Goal: Task Accomplishment & Management: Manage account settings

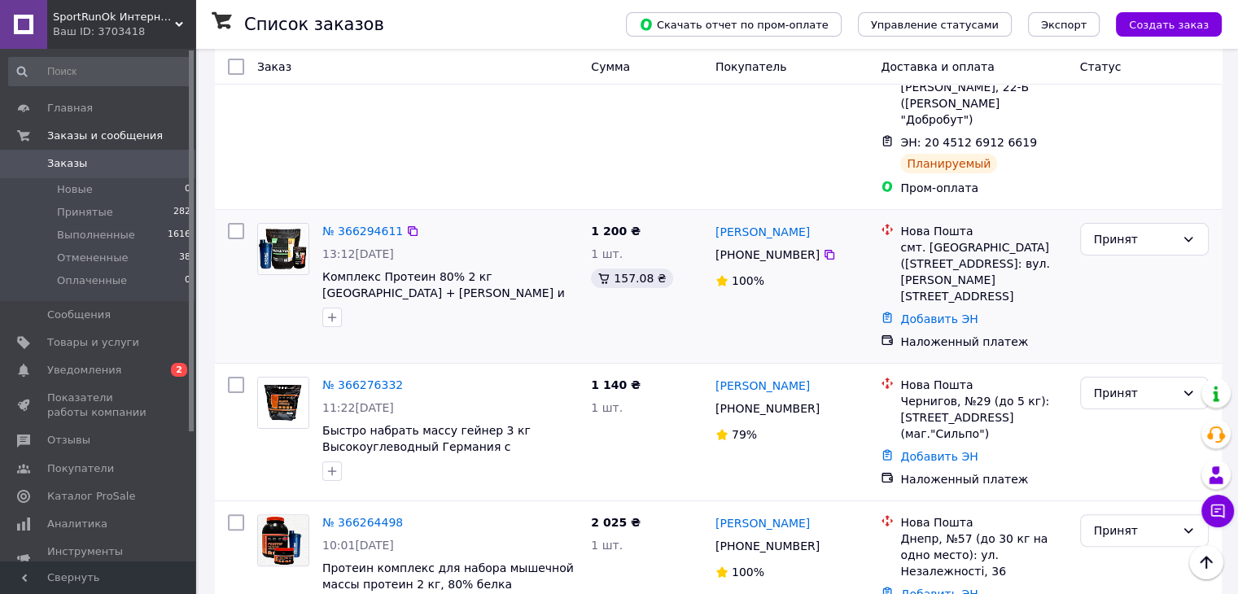
scroll to position [325, 0]
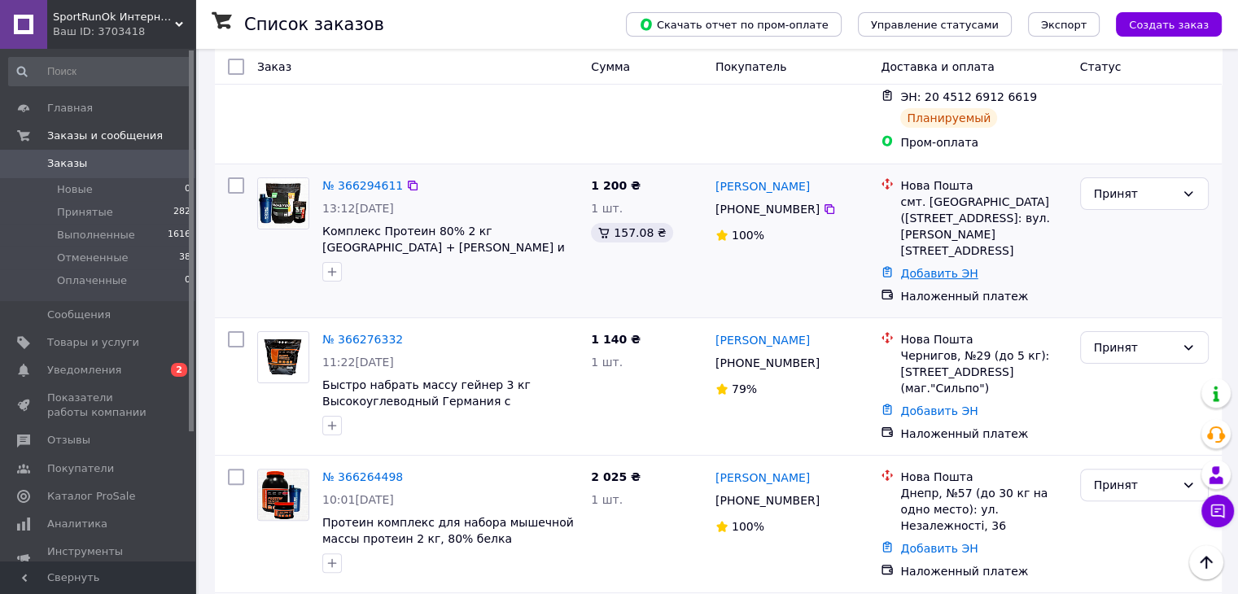
click at [943, 267] on link "Добавить ЭН" at bounding box center [938, 273] width 77 height 13
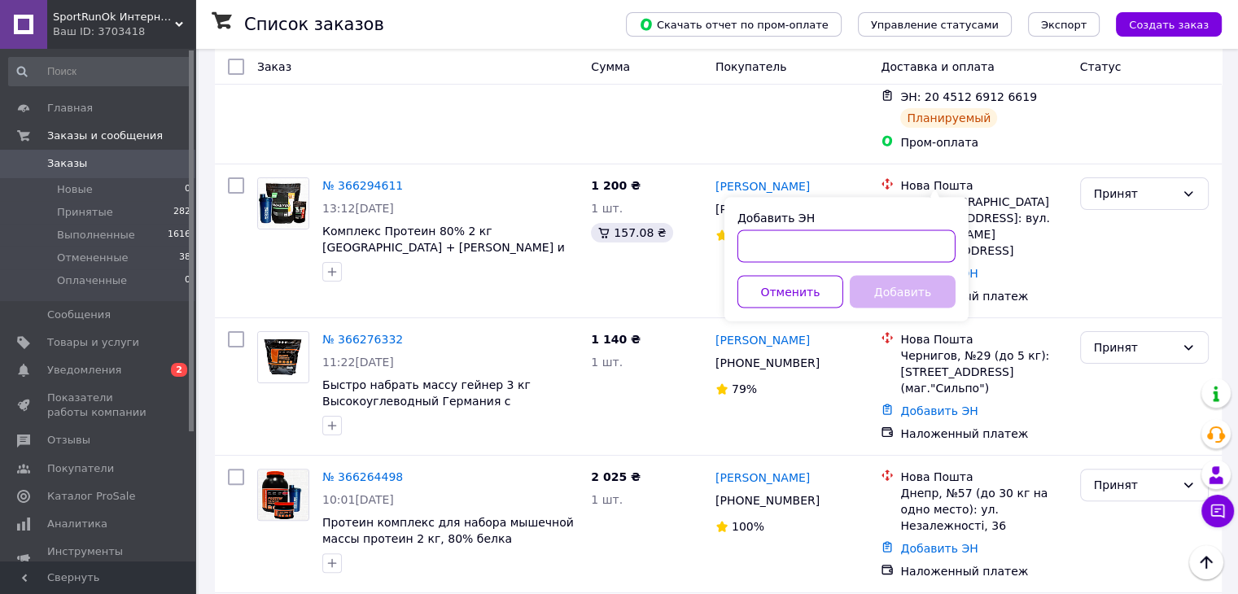
click at [877, 242] on input "Добавить ЭН" at bounding box center [846, 245] width 218 height 33
paste input "20451269070379"
click at [877, 242] on input "Добавить ЭН" at bounding box center [846, 245] width 218 height 33
type input "20451269070379"
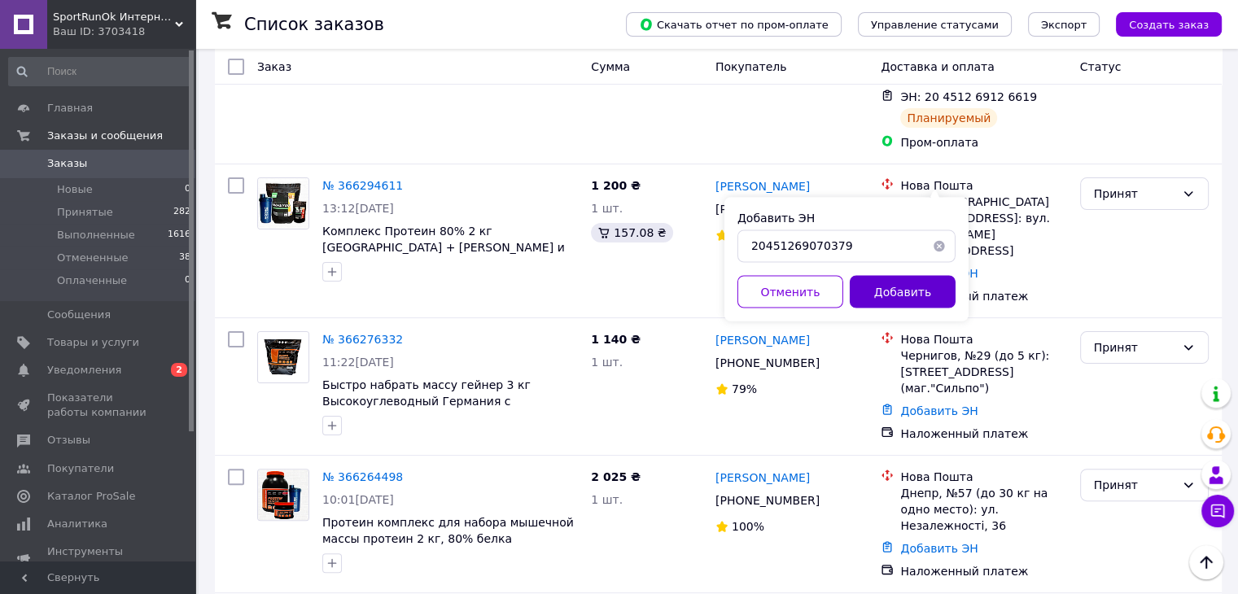
click at [875, 294] on button "Добавить" at bounding box center [902, 291] width 106 height 33
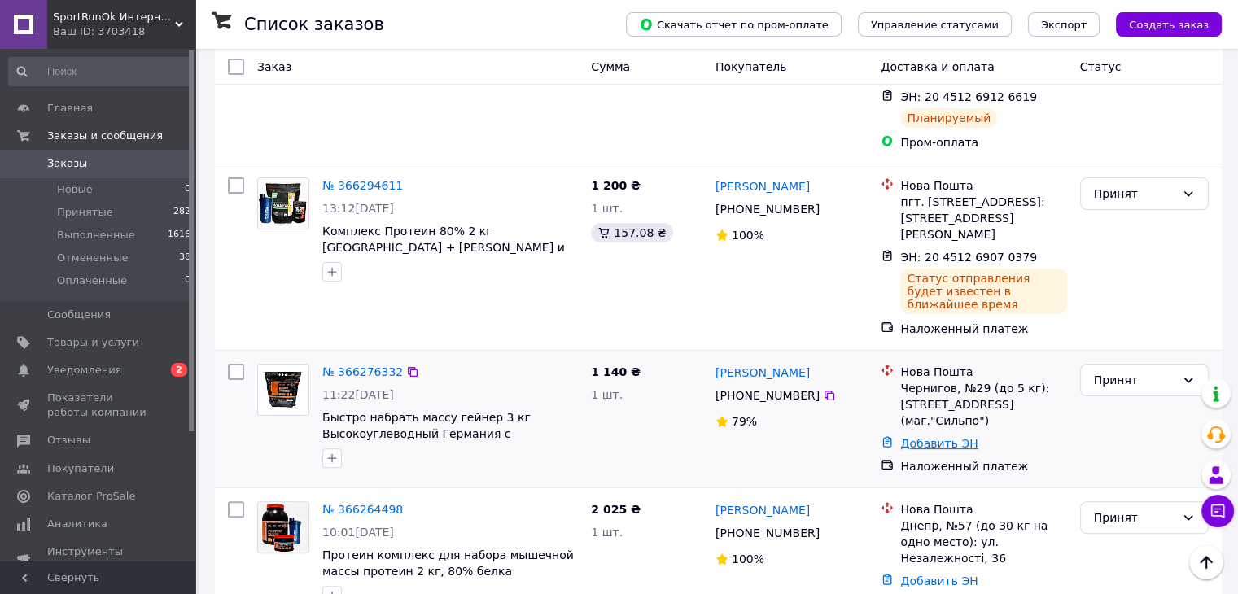
click at [928, 437] on link "Добавить ЭН" at bounding box center [938, 443] width 77 height 13
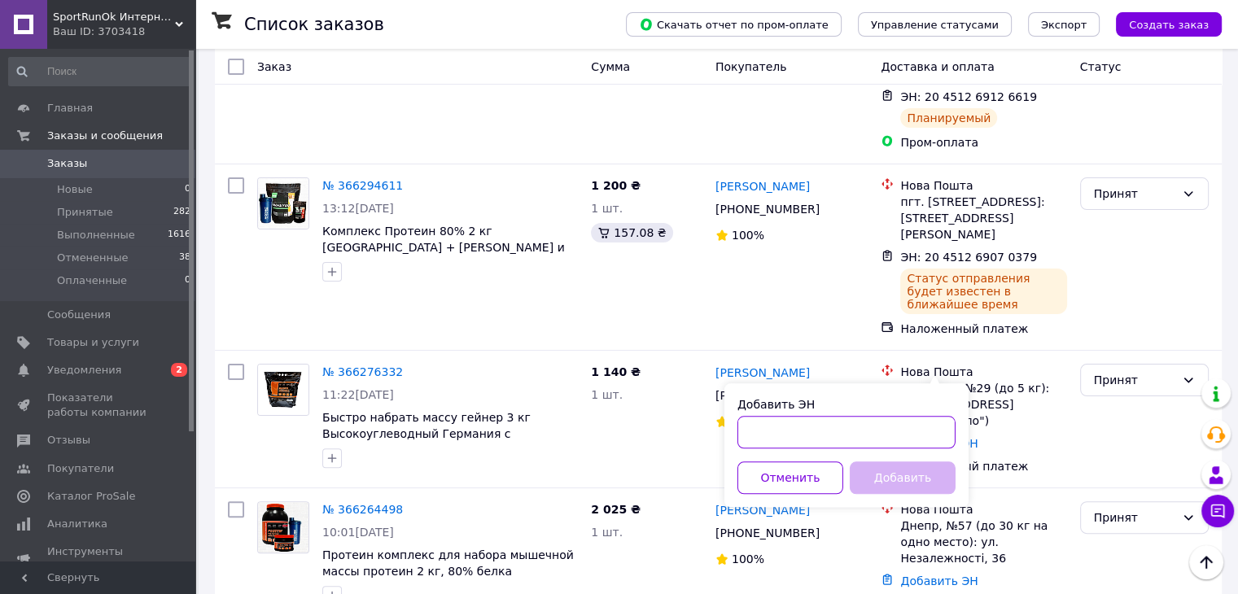
click at [845, 416] on input "Добавить ЭН" at bounding box center [846, 432] width 218 height 33
paste input "20451269007459"
drag, startPoint x: 843, startPoint y: 423, endPoint x: 840, endPoint y: 450, distance: 27.0
click at [840, 446] on input "20451269007459" at bounding box center [846, 432] width 218 height 33
type input "20451269007459"
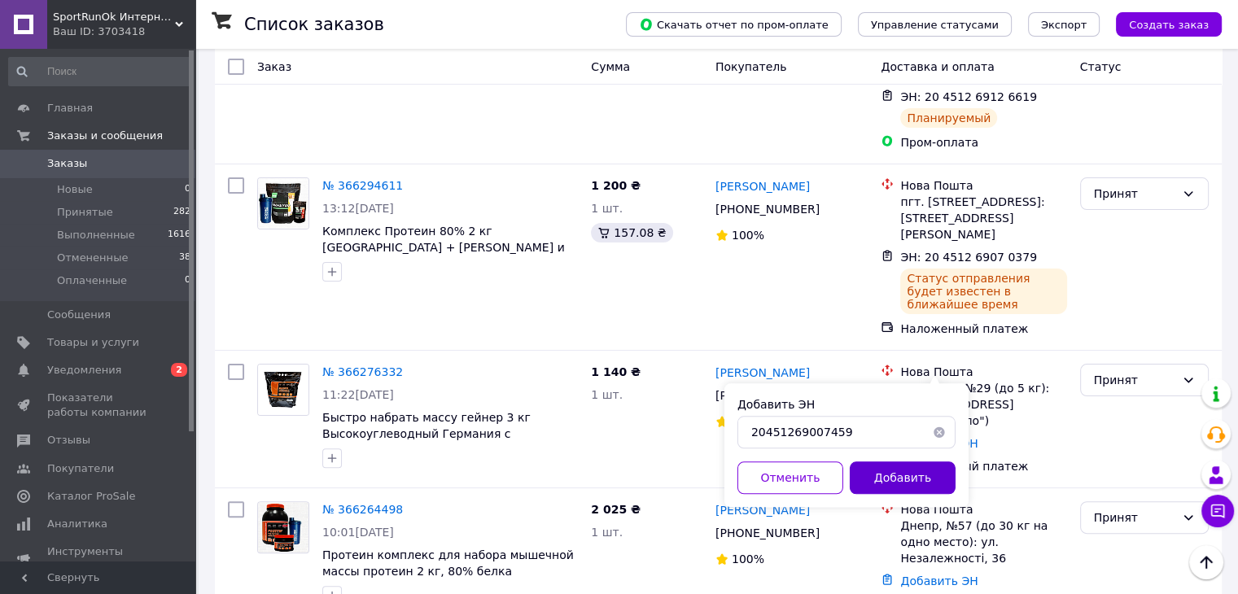
click at [862, 471] on button "Добавить" at bounding box center [902, 477] width 106 height 33
drag, startPoint x: 862, startPoint y: 471, endPoint x: 753, endPoint y: 592, distance: 163.6
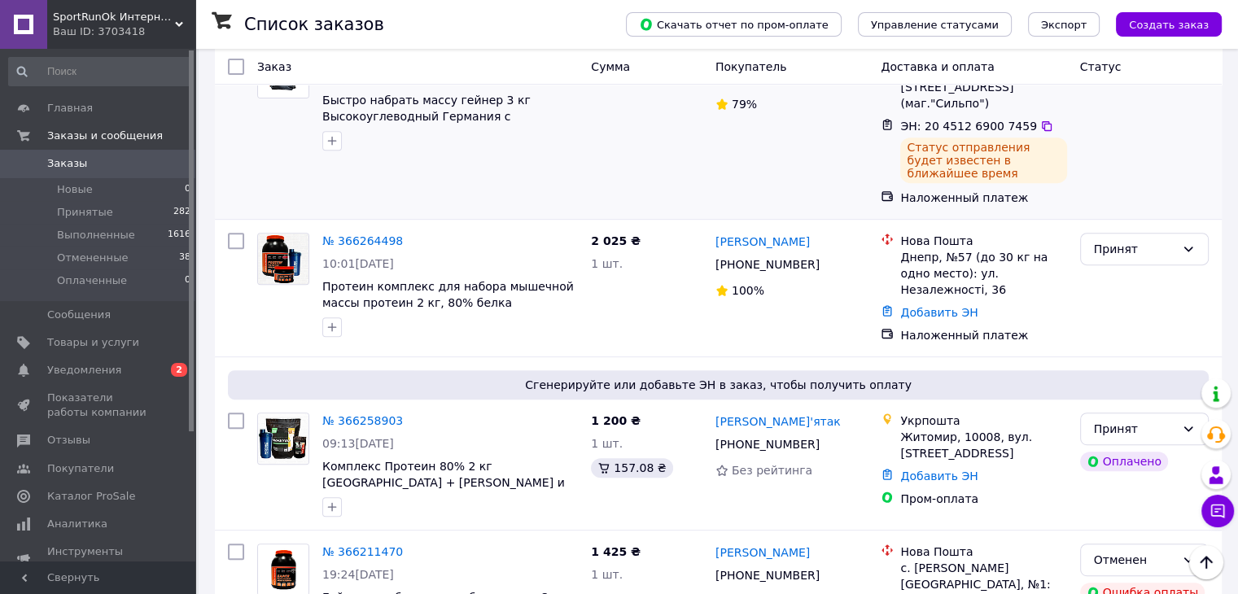
scroll to position [651, 0]
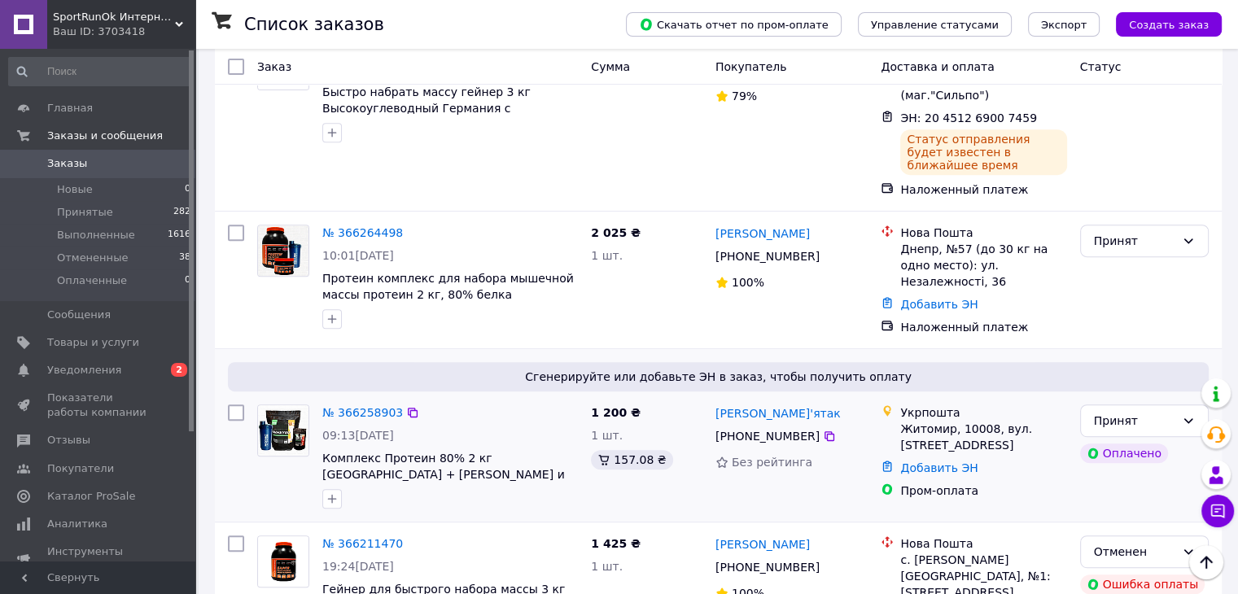
click at [844, 454] on div "Без рейтинга" at bounding box center [791, 462] width 153 height 16
click at [952, 461] on link "Добавить ЭН" at bounding box center [938, 467] width 77 height 13
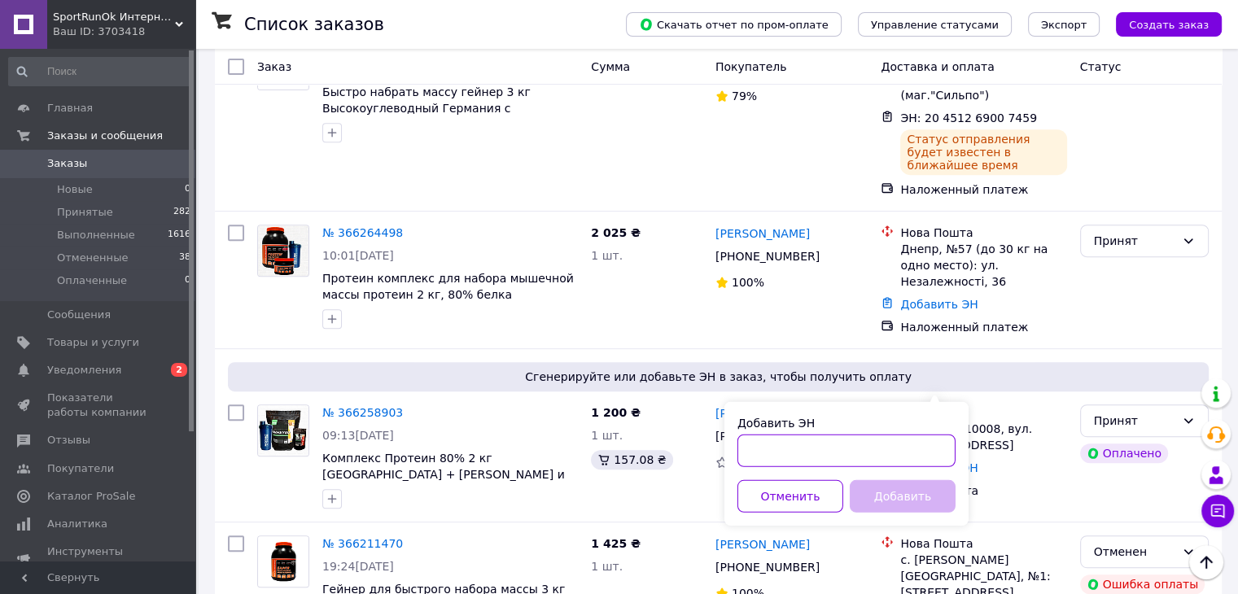
click at [811, 458] on input "Добавить ЭН" at bounding box center [846, 450] width 218 height 33
paste input "0505384042141"
click at [802, 444] on input "0505384042141" at bounding box center [846, 450] width 218 height 33
type input "0505384042141"
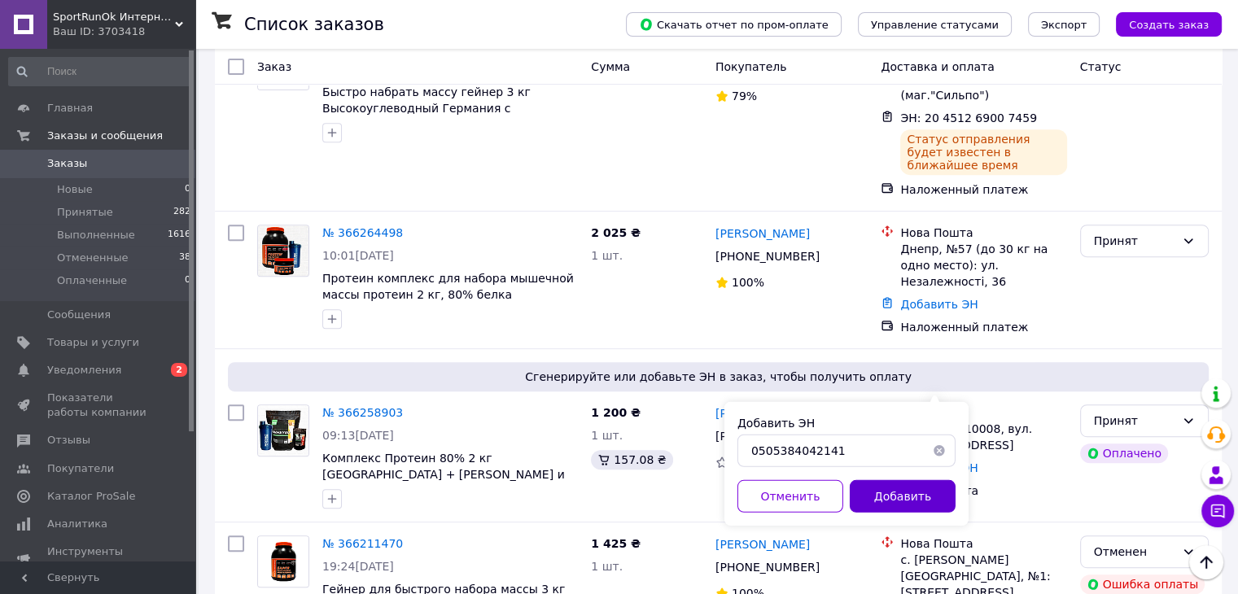
click at [880, 496] on button "Добавить" at bounding box center [902, 496] width 106 height 33
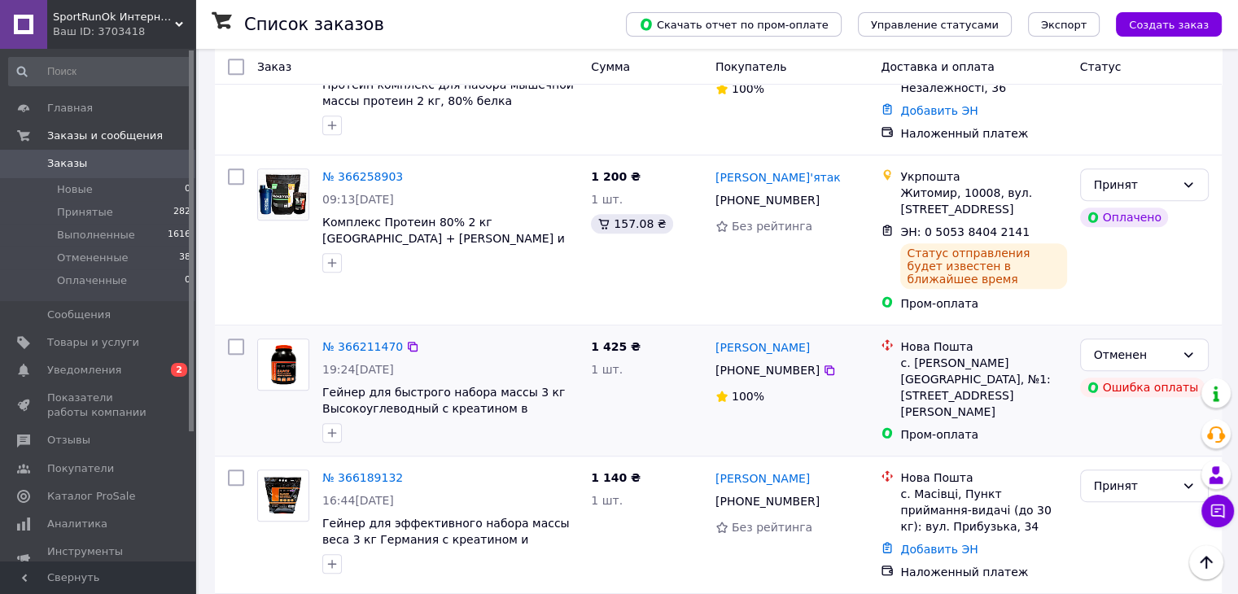
scroll to position [895, 0]
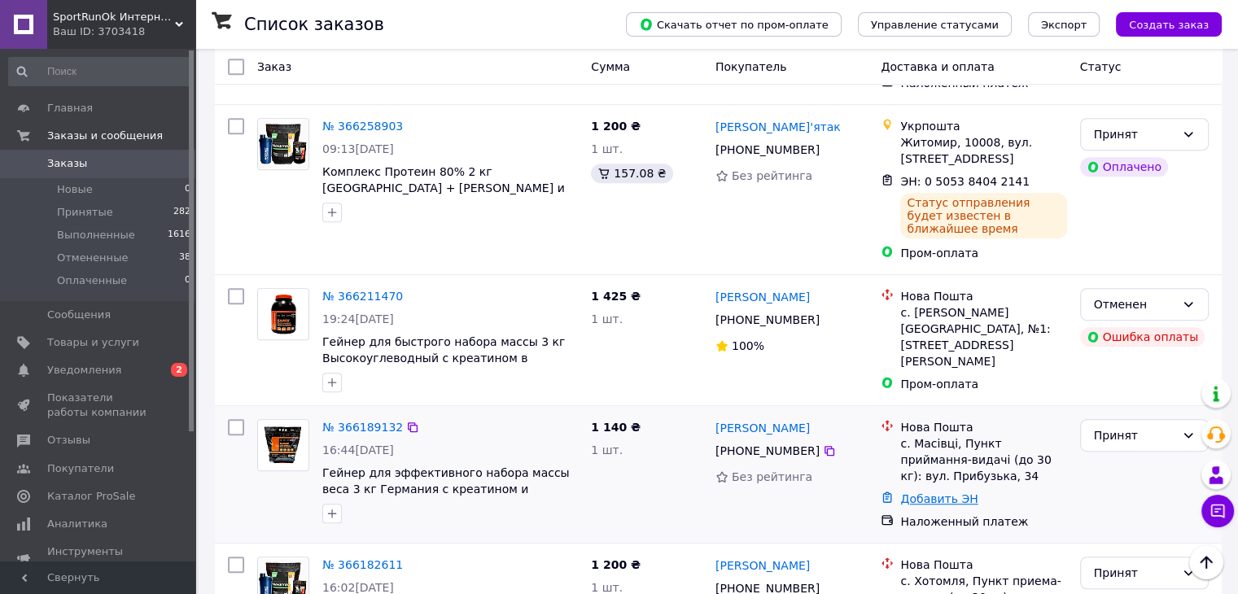
click at [920, 492] on link "Добавить ЭН" at bounding box center [938, 498] width 77 height 13
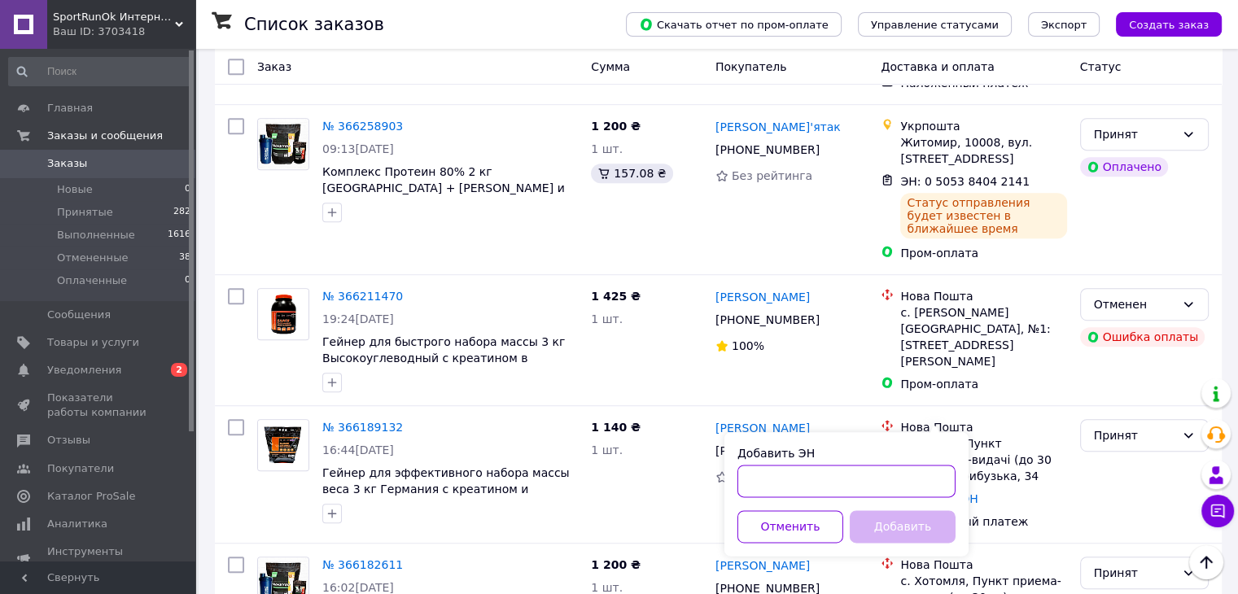
click at [859, 473] on input "Добавить ЭН" at bounding box center [846, 481] width 218 height 33
paste input "20451268991661"
type input "20451268991661"
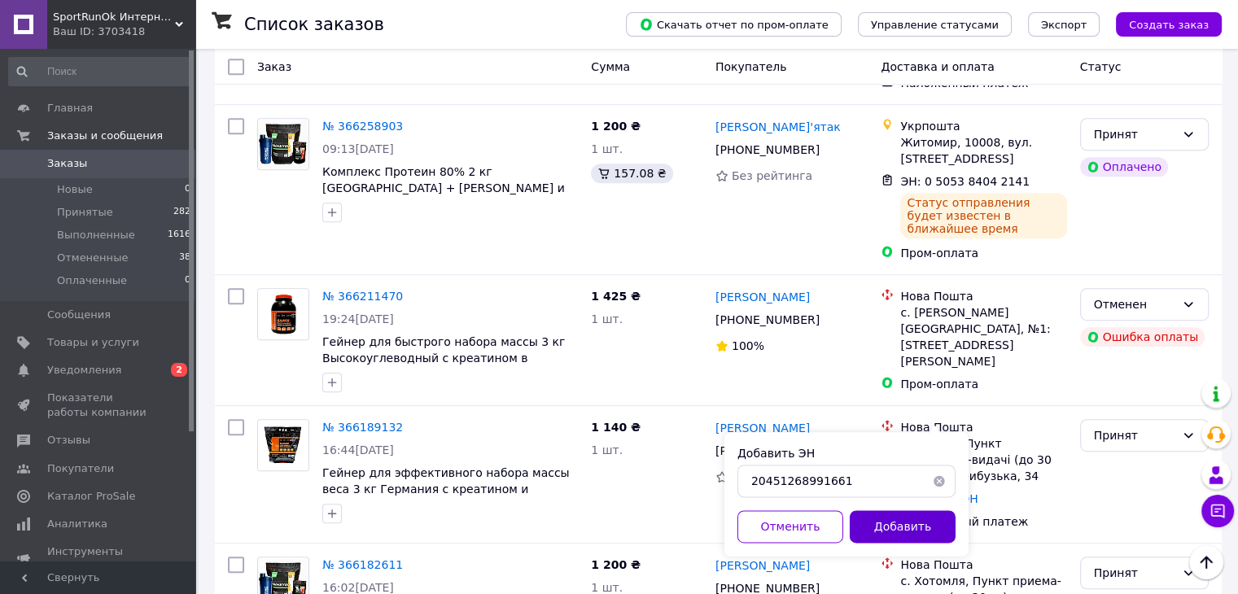
click at [858, 530] on button "Добавить" at bounding box center [902, 526] width 106 height 33
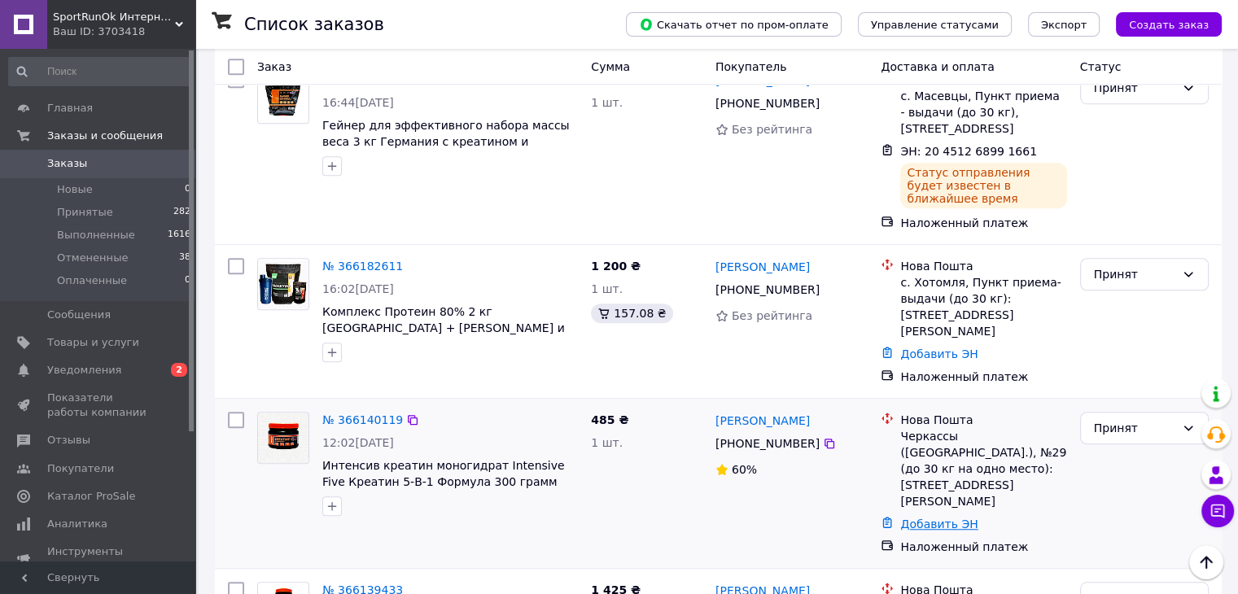
scroll to position [1220, 0]
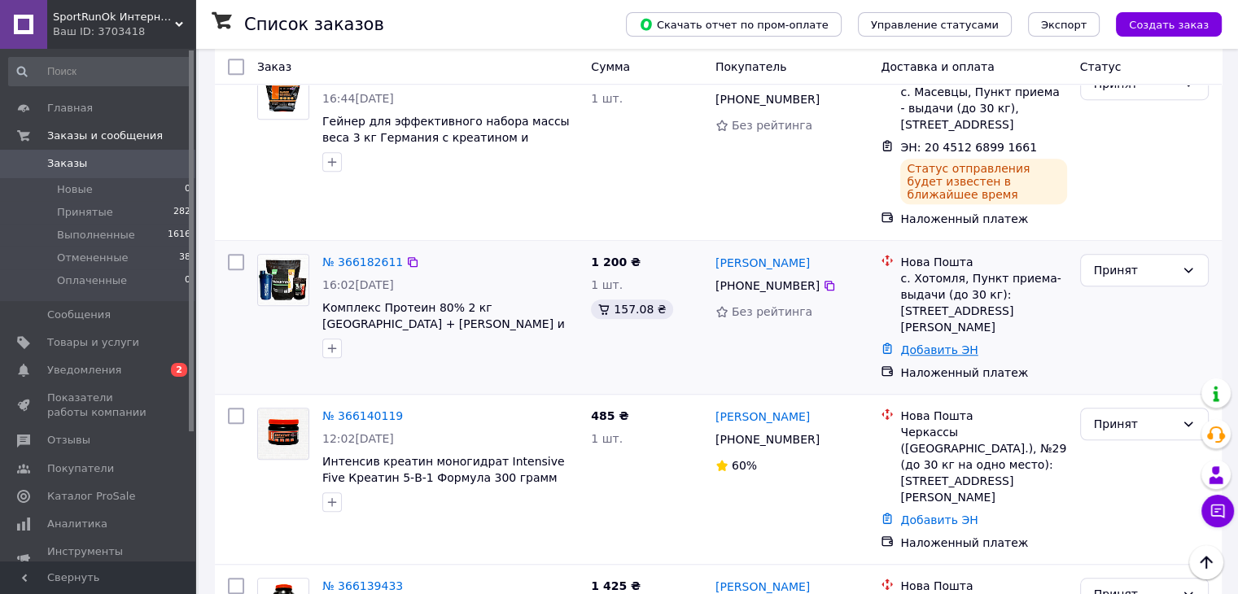
click at [928, 343] on link "Добавить ЭН" at bounding box center [938, 349] width 77 height 13
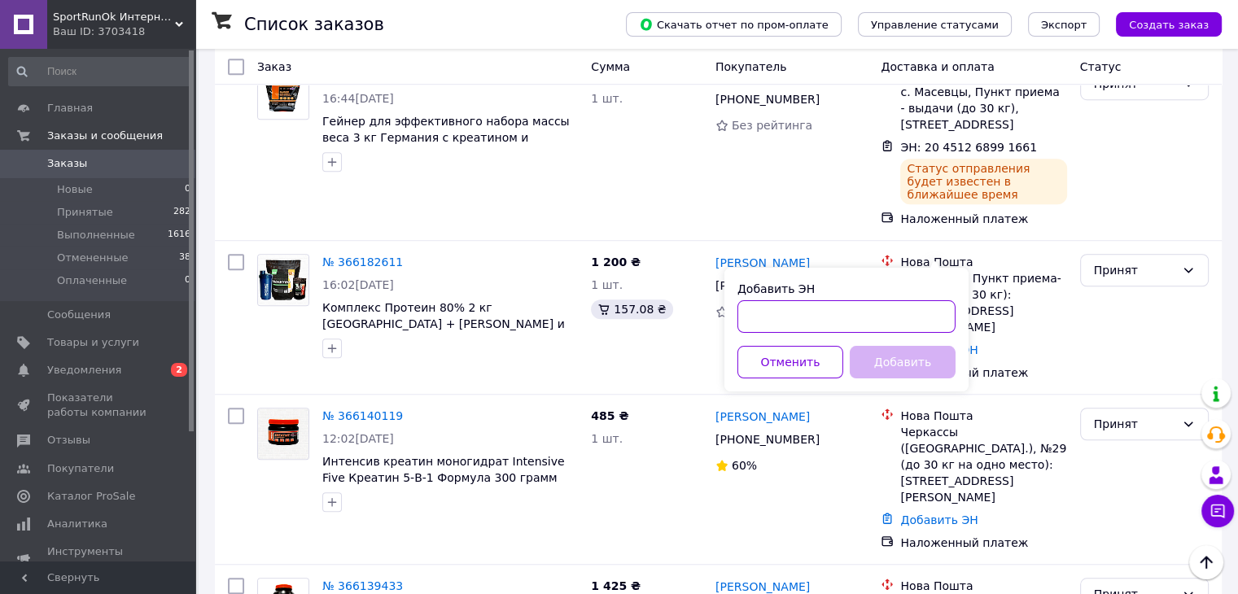
click at [827, 329] on input "Добавить ЭН" at bounding box center [846, 316] width 218 height 33
paste input "20451268990694"
type input "20451268990694"
click at [871, 369] on button "Добавить" at bounding box center [902, 362] width 106 height 33
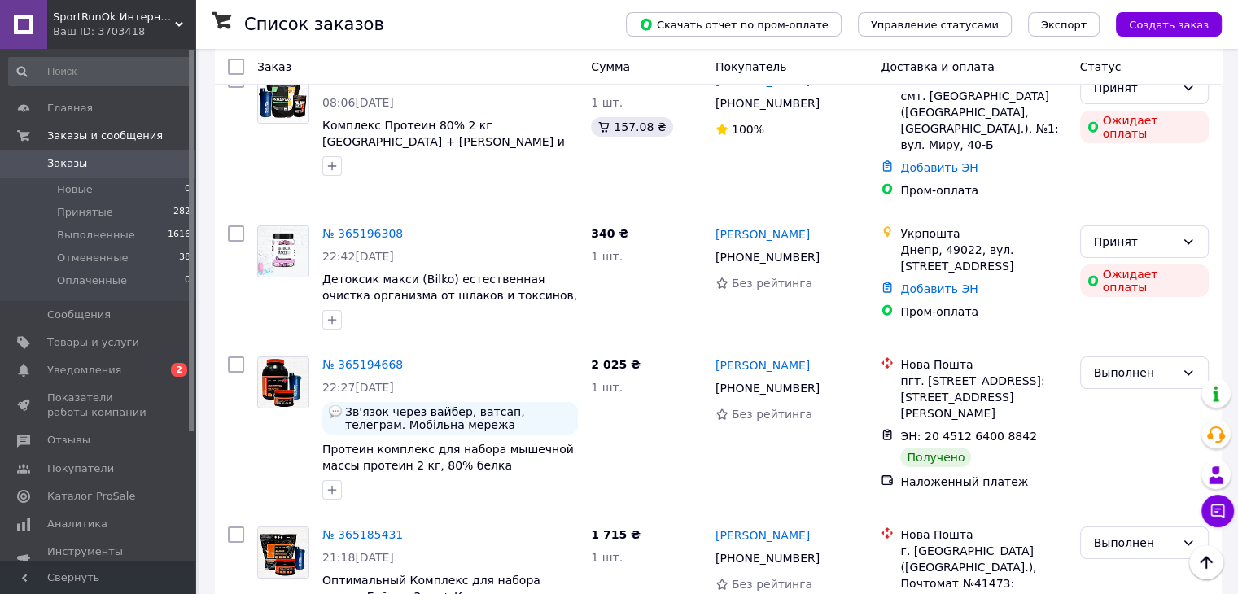
scroll to position [6184, 0]
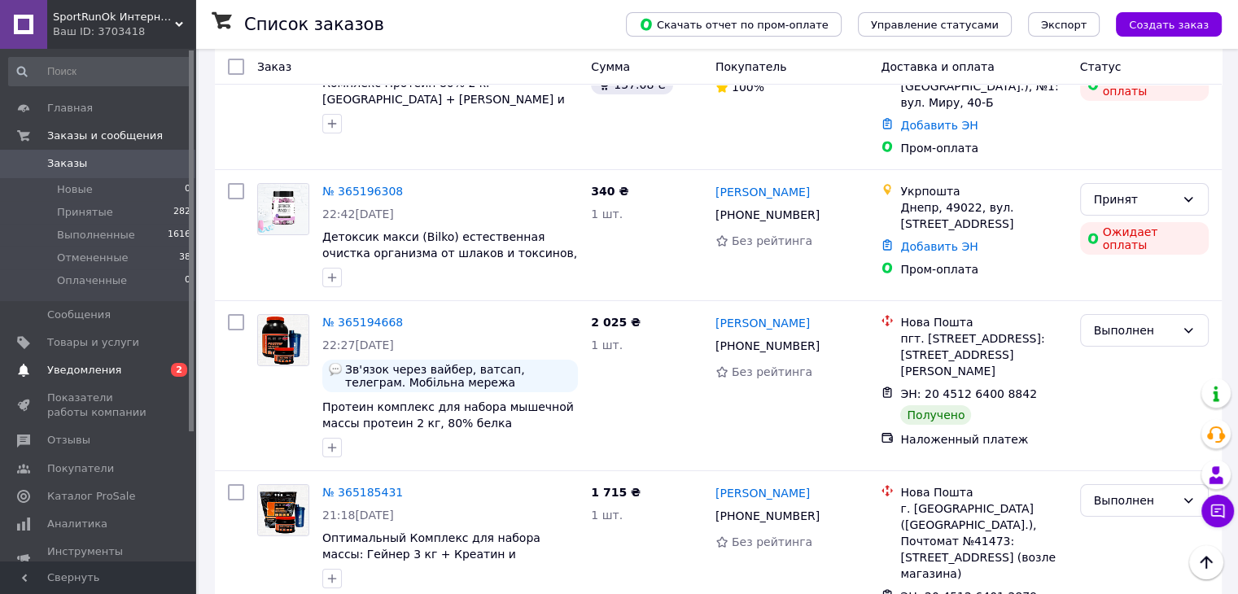
click at [84, 369] on span "Уведомления" at bounding box center [84, 370] width 74 height 15
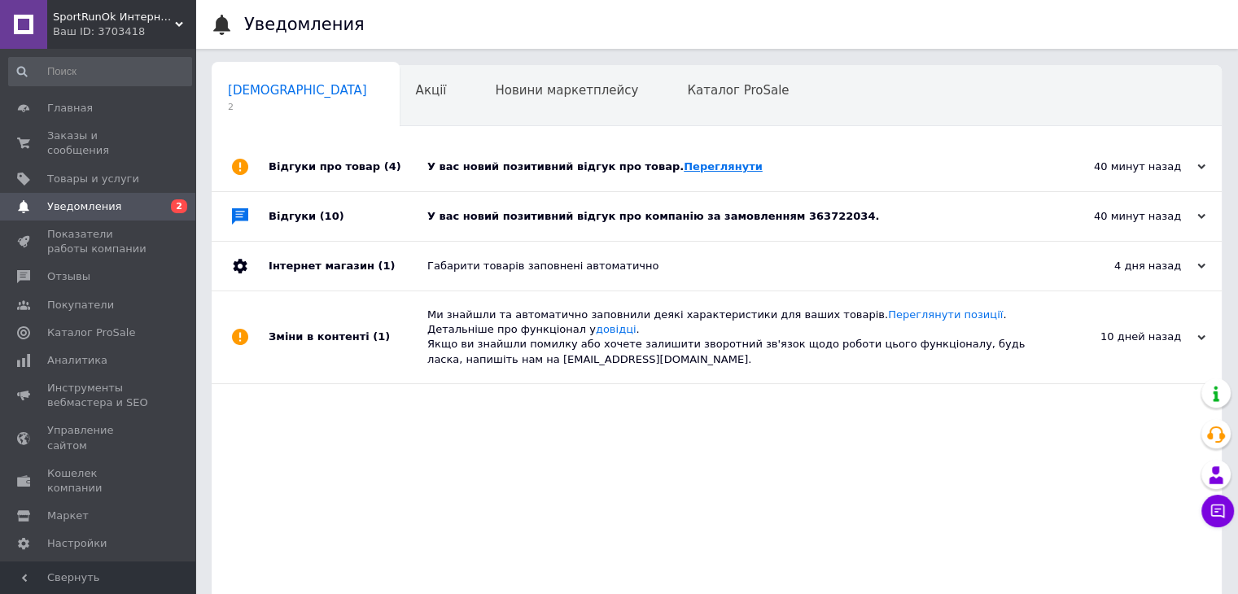
click at [693, 168] on link "Переглянути" at bounding box center [722, 166] width 79 height 12
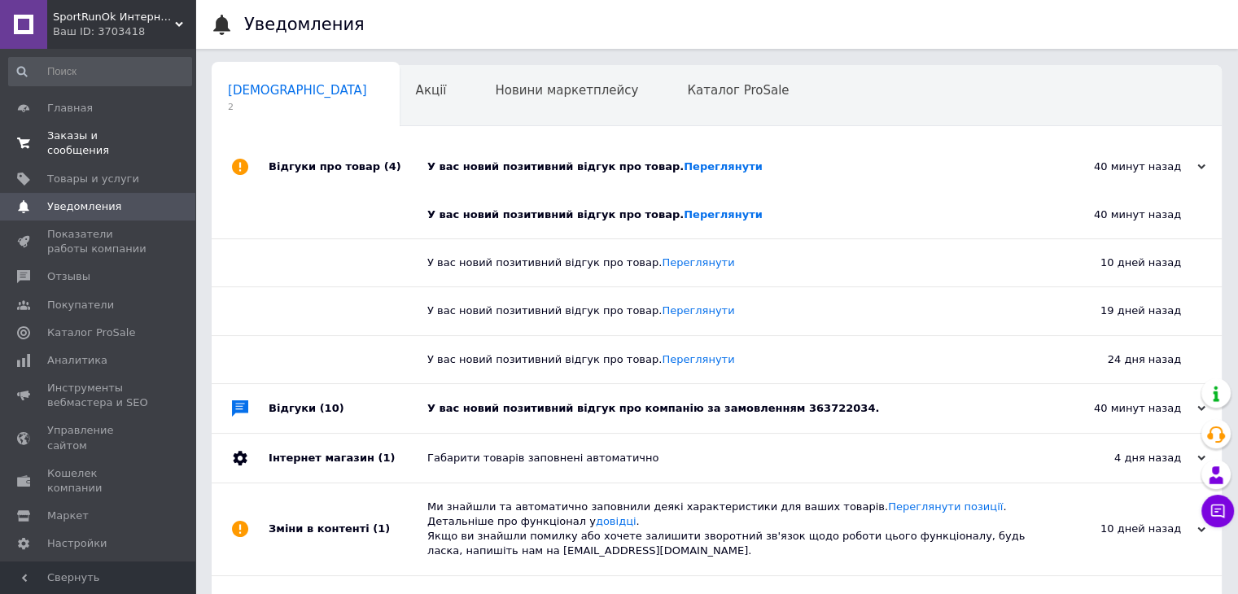
click at [103, 141] on span "Заказы и сообщения" at bounding box center [98, 143] width 103 height 29
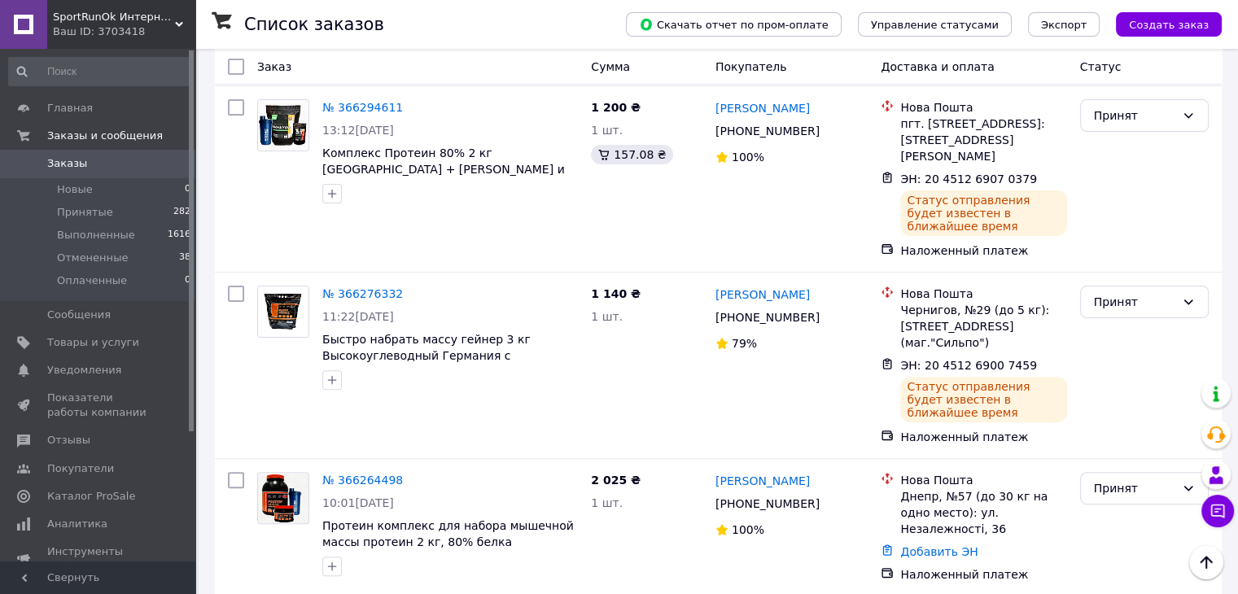
scroll to position [407, 0]
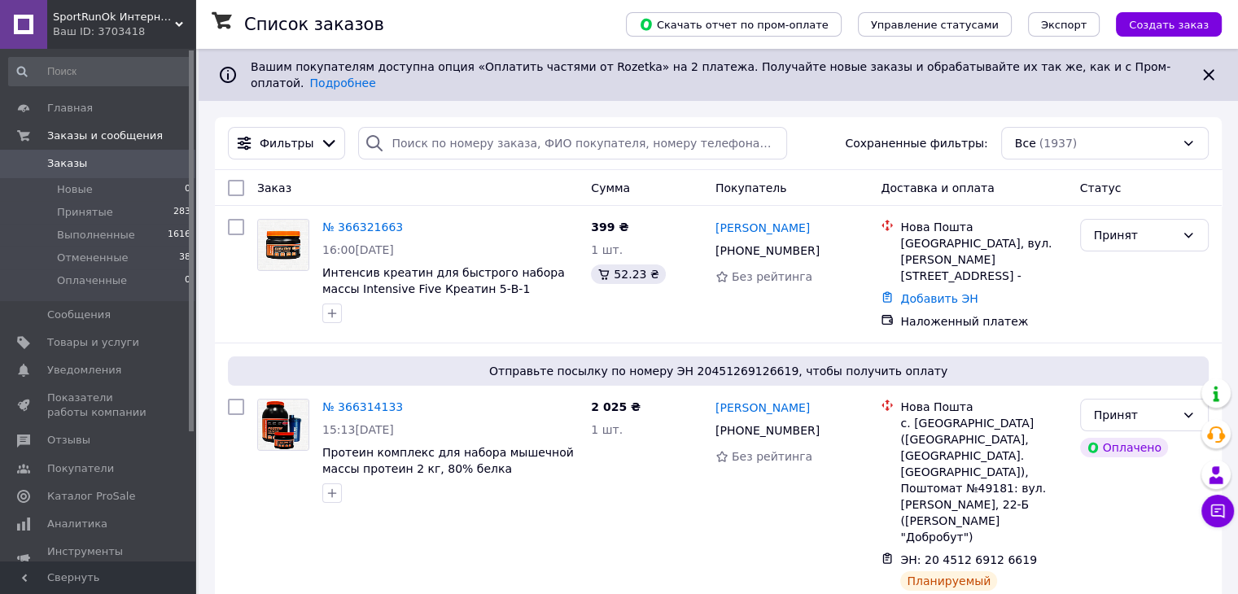
click at [503, 180] on div "Заказ" at bounding box center [418, 187] width 334 height 29
click at [499, 223] on div "№ 366321663" at bounding box center [450, 227] width 259 height 20
click at [513, 181] on div "Заказ" at bounding box center [418, 187] width 334 height 29
click at [534, 225] on div "№ 366321663 16:00, 12.10.2025 Интенсив креатин для быстрого набора массы Intens…" at bounding box center [450, 270] width 269 height 117
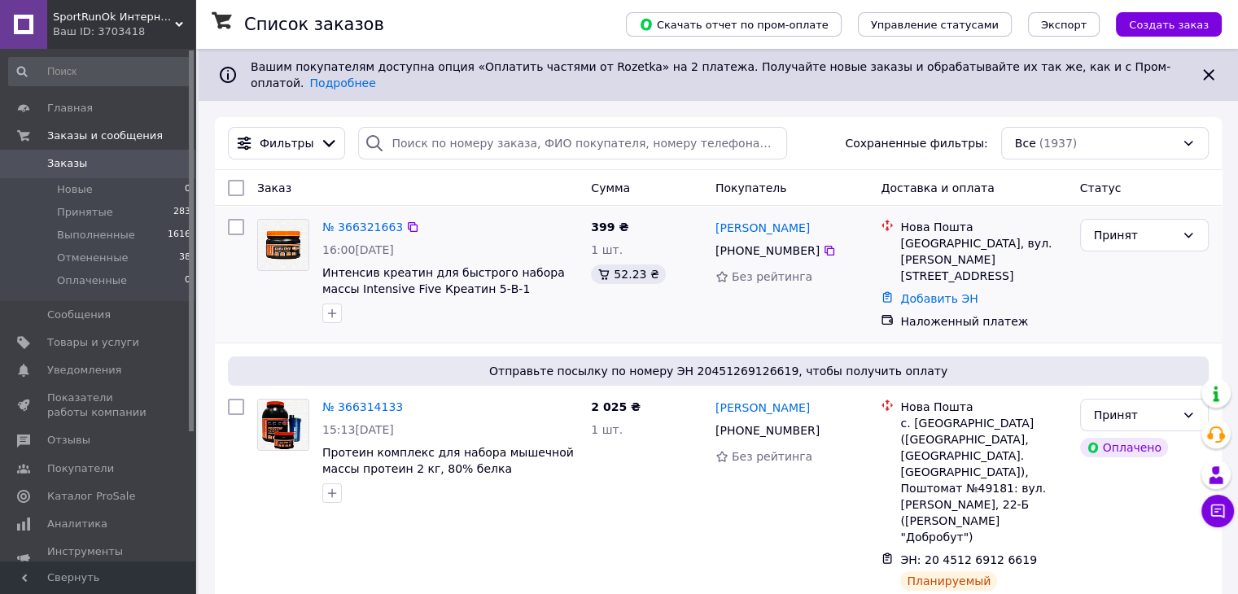
click at [596, 221] on span "399 ₴" at bounding box center [609, 227] width 37 height 13
click at [543, 217] on div "№ 366321663" at bounding box center [450, 227] width 259 height 20
click at [932, 245] on div "[GEOGRAPHIC_DATA], вул. [PERSON_NAME][STREET_ADDRESS]" at bounding box center [983, 259] width 166 height 49
drag, startPoint x: 935, startPoint y: 244, endPoint x: 885, endPoint y: 233, distance: 50.9
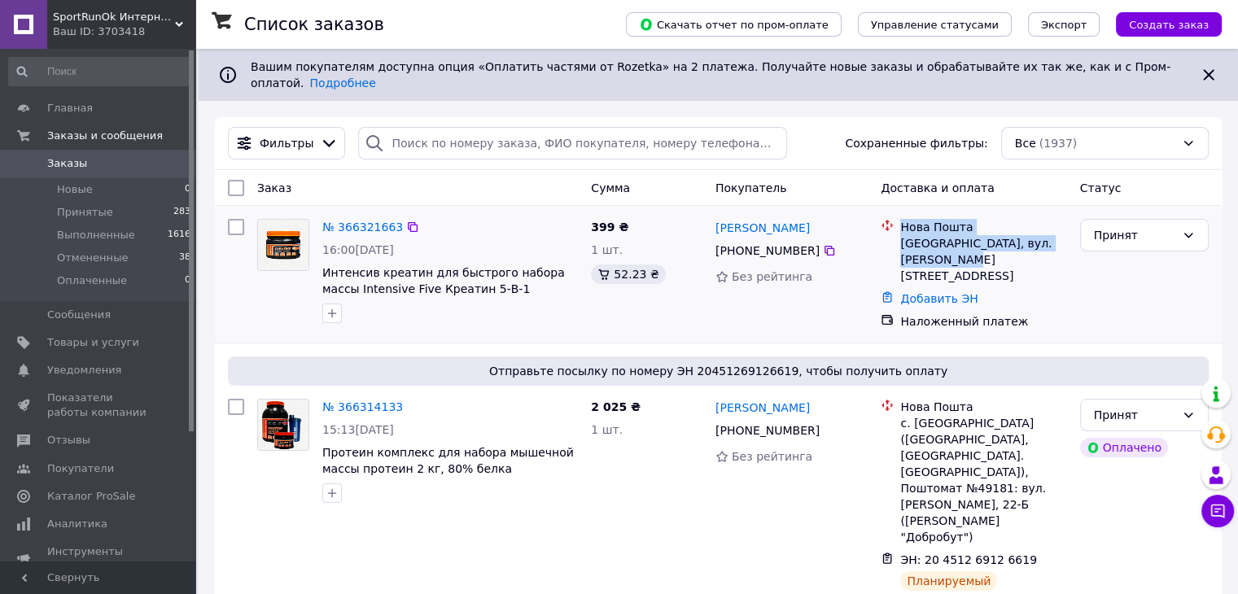
click at [885, 233] on div "Нова Пошта Дрогобич, вул. Тарнавського, дом 32, кв. -" at bounding box center [973, 251] width 192 height 65
click at [941, 221] on div "Нова Пошта" at bounding box center [983, 227] width 166 height 16
drag, startPoint x: 937, startPoint y: 247, endPoint x: 895, endPoint y: 213, distance: 53.8
click at [895, 219] on div "Нова Пошта Дрогобич, вул. Тарнавського, дом 32, кв. -" at bounding box center [973, 251] width 192 height 65
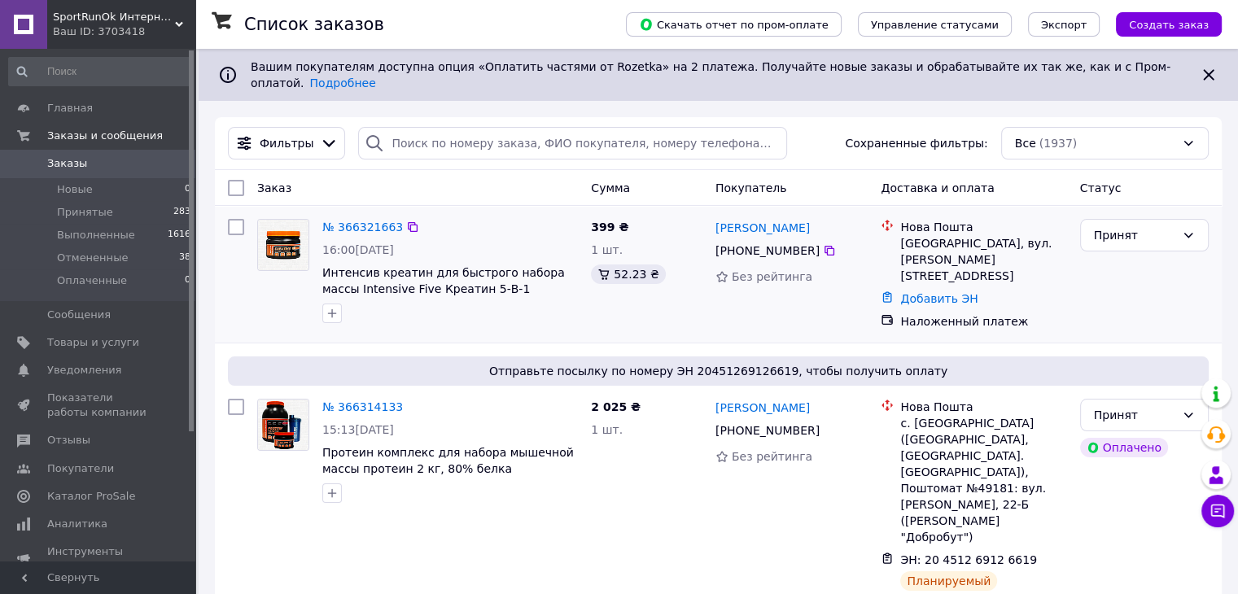
click at [866, 247] on div "[PHONE_NUMBER]" at bounding box center [792, 251] width 156 height 20
drag, startPoint x: 810, startPoint y: 232, endPoint x: 741, endPoint y: 207, distance: 73.3
click at [741, 212] on div "Ярослав Липовка +380 67 797 38 48 Без рейтинга" at bounding box center [792, 274] width 166 height 124
copy div "Ярослав Липовка +380 67 797 38 48"
drag, startPoint x: 931, startPoint y: 247, endPoint x: 895, endPoint y: 212, distance: 50.1
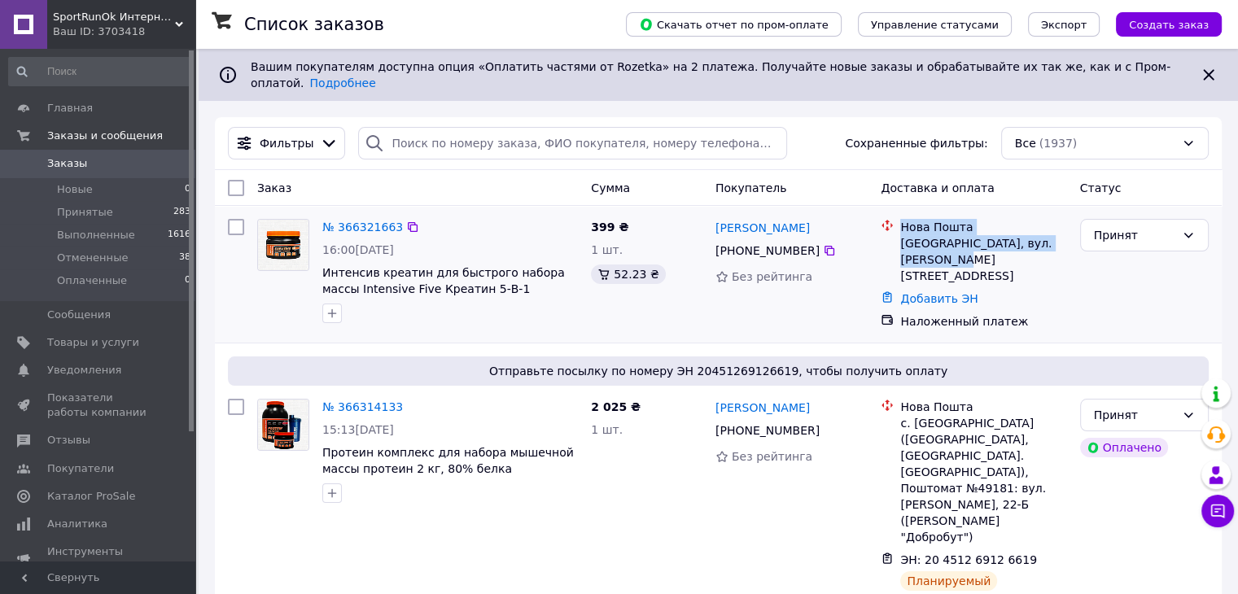
click at [895, 219] on div "Нова Пошта Дрогобич, вул. Тарнавського, дом 32, кв. -" at bounding box center [973, 251] width 192 height 65
copy div "Нова Пошта Дрогобич, вул. Тарнавського, дом 3"
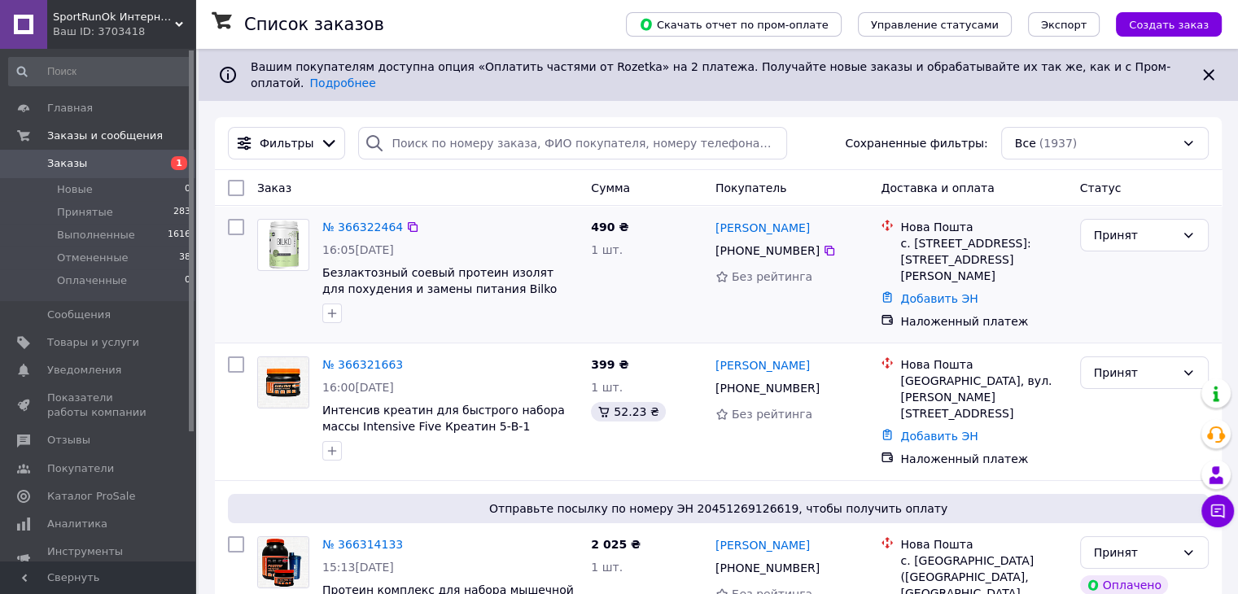
click at [605, 221] on span "490 ₴" at bounding box center [609, 227] width 37 height 13
